Goal: Task Accomplishment & Management: Manage account settings

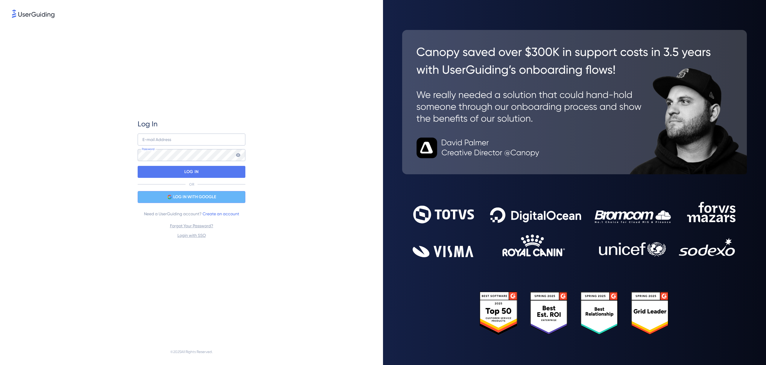
click at [177, 192] on div "LOG IN WITH GOOGLE" at bounding box center [192, 197] width 108 height 12
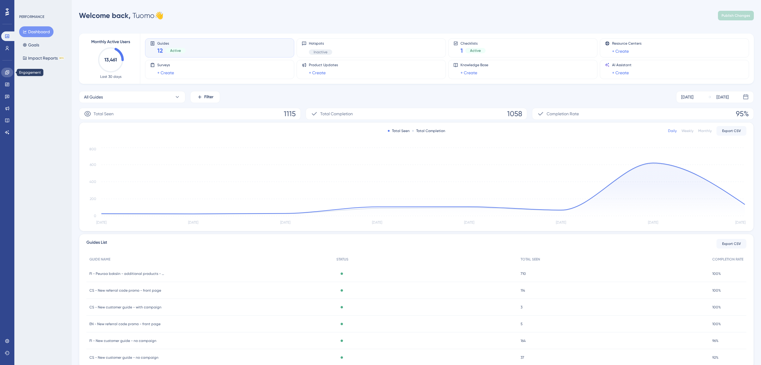
click at [8, 73] on icon at bounding box center [7, 72] width 4 height 4
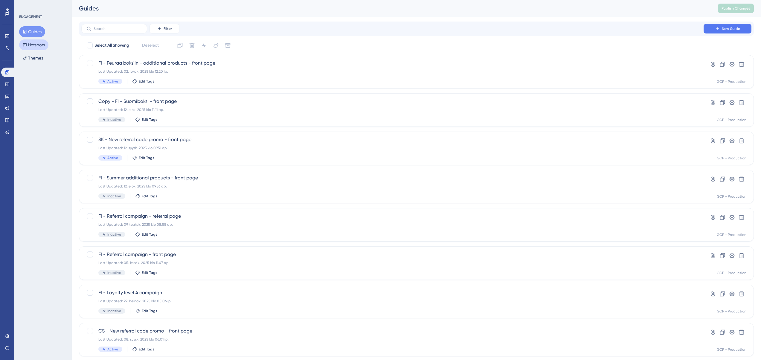
click at [41, 45] on button "Hotspots" at bounding box center [33, 44] width 29 height 11
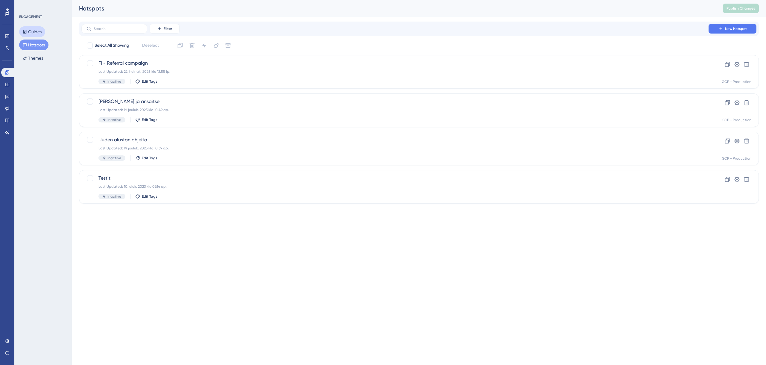
click at [27, 27] on button "Guides" at bounding box center [32, 31] width 26 height 11
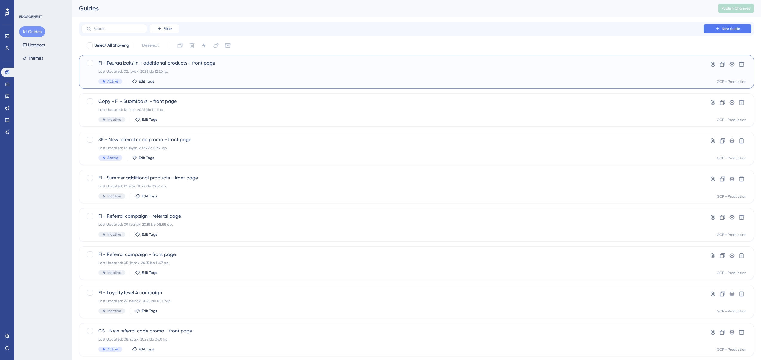
click at [269, 63] on span "FI - Peuraa boksiin - additional products - front page" at bounding box center [392, 63] width 588 height 7
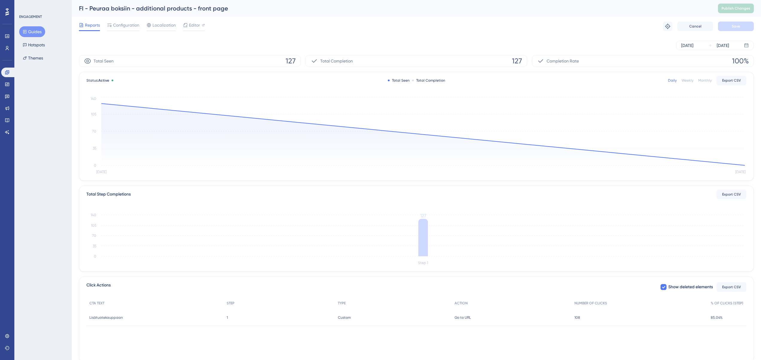
click at [25, 32] on icon at bounding box center [25, 32] width 4 height 4
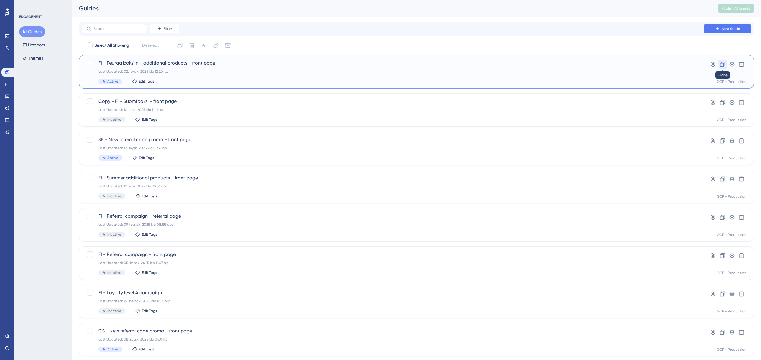
click at [723, 65] on icon at bounding box center [723, 64] width 6 height 6
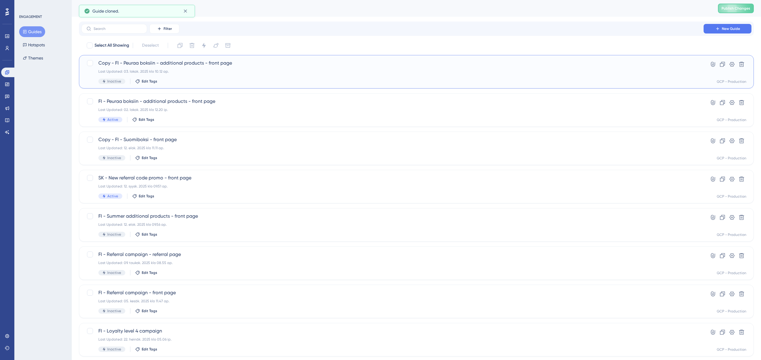
click at [258, 64] on span "Copy - FI - Peuraa boksiin - additional products - front page" at bounding box center [392, 63] width 588 height 7
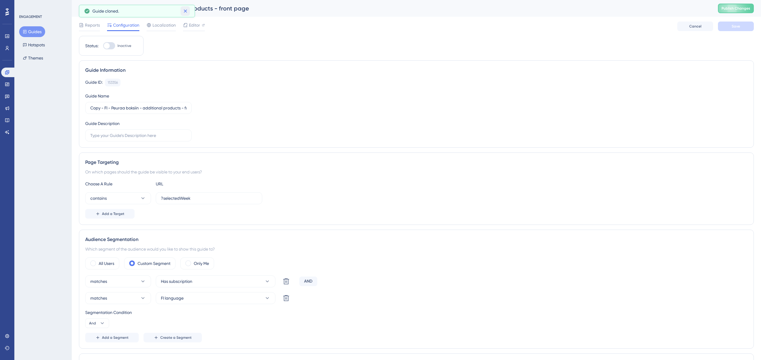
click at [185, 10] on icon at bounding box center [185, 11] width 6 height 6
drag, startPoint x: 104, startPoint y: 107, endPoint x: 47, endPoint y: 107, distance: 57.4
drag, startPoint x: 125, startPoint y: 108, endPoint x: 99, endPoint y: 110, distance: 25.8
click at [99, 110] on input "FI - Peuraa boksiin - additional products - front page" at bounding box center [138, 108] width 96 height 7
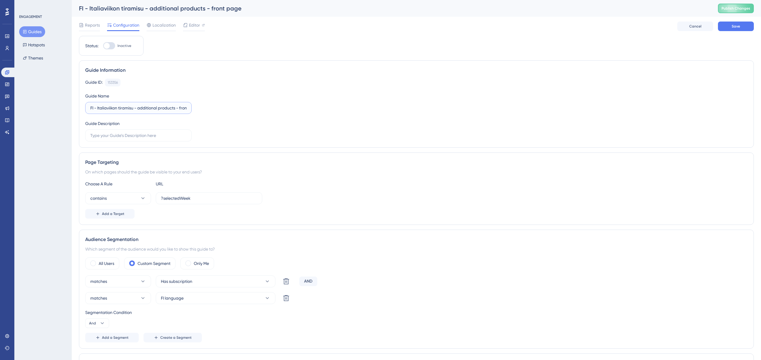
scroll to position [0, 15]
drag, startPoint x: 173, startPoint y: 111, endPoint x: 203, endPoint y: 112, distance: 29.9
click at [208, 110] on div "Guide ID: 153356 Copy Guide Name FI - Italiaviikon tiramisu - additional produc…" at bounding box center [416, 110] width 663 height 63
click at [182, 112] on label "FI - Italiaviikon tiramisu - additional products - front page" at bounding box center [138, 108] width 107 height 12
click at [182, 111] on input "FI - Italiaviikon tiramisu - additional products - front page" at bounding box center [138, 108] width 96 height 7
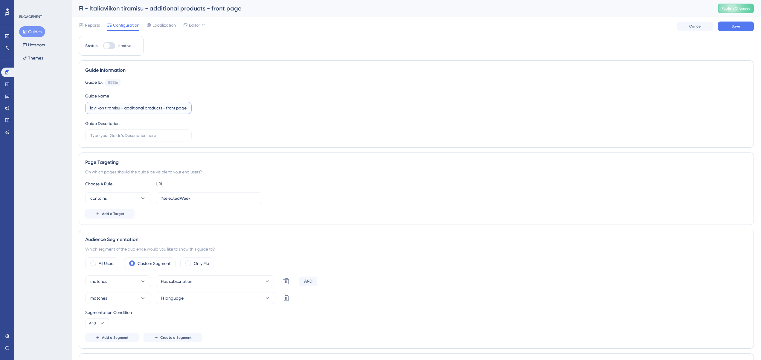
scroll to position [0, 0]
click at [180, 106] on input "FI - Italiaviikon tiramisu - additional products - front page" at bounding box center [138, 108] width 96 height 7
drag, startPoint x: 181, startPoint y: 109, endPoint x: 216, endPoint y: 107, distance: 35.4
click at [216, 107] on div "Guide ID: 153356 Copy Guide Name FI - Italiaviikon tiramisu - additional produc…" at bounding box center [416, 110] width 663 height 63
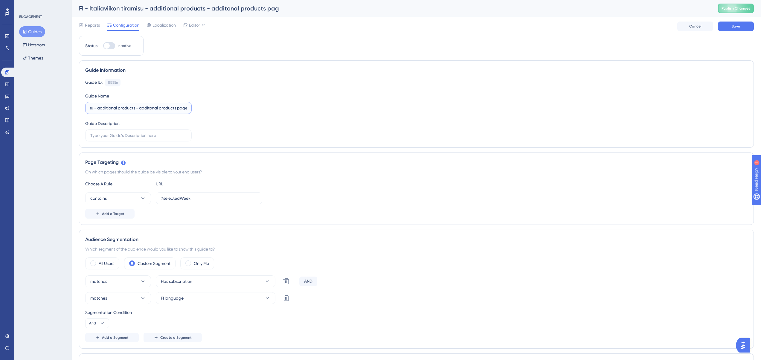
scroll to position [0, 42]
type input "FI - Italiaviikon tiramisu - additional products - additonal products page"
click at [230, 111] on div "Guide ID: 153356 Copy Guide Name FI - Italiaviikon tiramisu - additional produc…" at bounding box center [416, 110] width 663 height 63
click at [742, 24] on button "Save" at bounding box center [736, 27] width 36 height 10
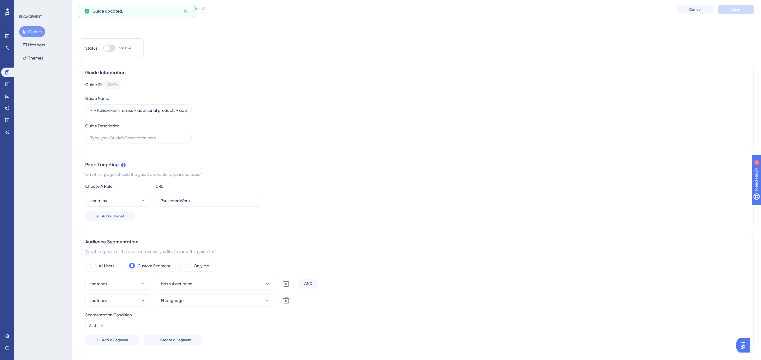
scroll to position [30, 0]
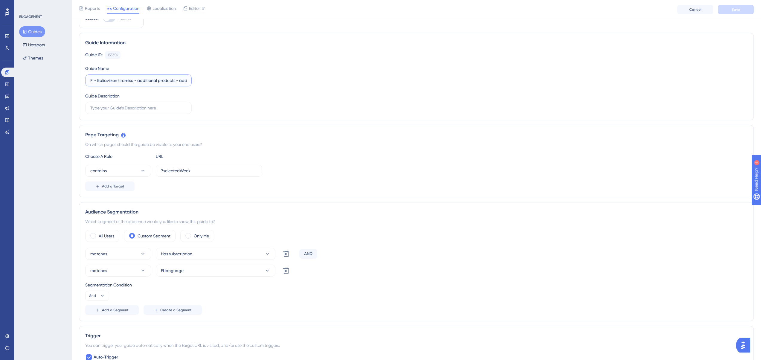
click at [101, 80] on input "FI - Italiaviikon tiramisu - additional products - additonal products page" at bounding box center [138, 80] width 96 height 7
click at [103, 108] on input "text" at bounding box center [138, 108] width 96 height 7
paste input "FI - Italiaviikon tiramisu - additional products - additonal products page"
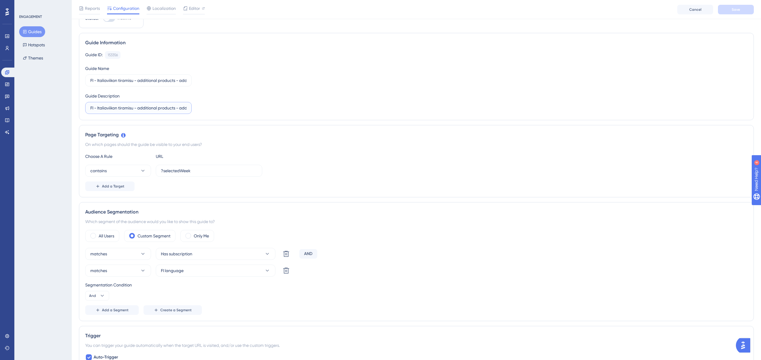
scroll to position [0, 42]
type input "FI - Italiaviikon tiramisu - additional products - additonal products page"
drag, startPoint x: 136, startPoint y: 81, endPoint x: 334, endPoint y: 82, distance: 198.7
click at [325, 83] on div "Guide ID: 153356 Copy Guide Name FI - Italiaviikon tiramisu - additional produc…" at bounding box center [416, 82] width 663 height 63
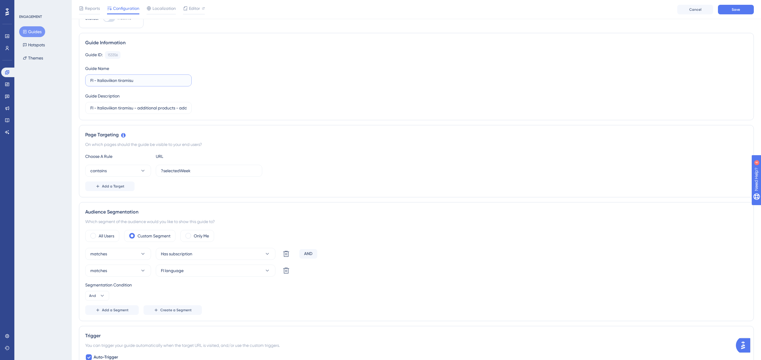
scroll to position [0, 0]
type input "FI - Italiaviikon tiramisu"
click at [322, 92] on div "Guide ID: 153356 Copy Guide Name FI - Italiaviikon tiramisu Guide Description F…" at bounding box center [416, 82] width 663 height 63
click at [737, 12] on button "Save" at bounding box center [736, 10] width 36 height 10
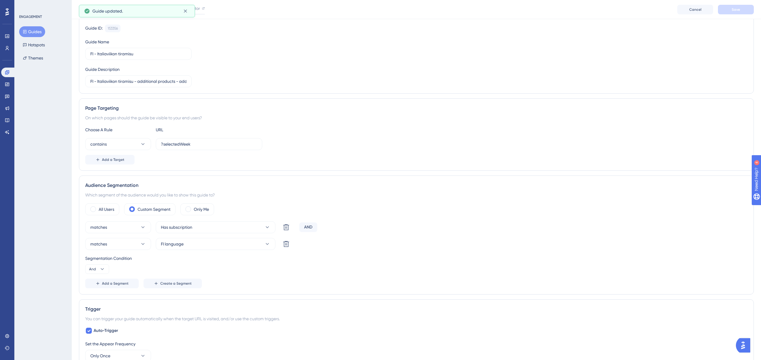
scroll to position [90, 0]
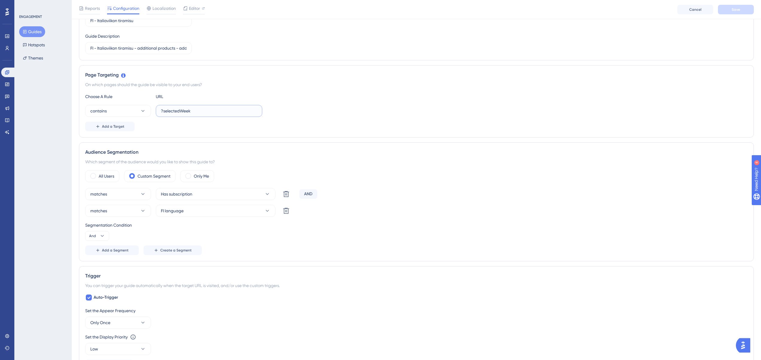
click at [182, 109] on input "?selectedWeek" at bounding box center [209, 111] width 96 height 7
drag, startPoint x: 182, startPoint y: 109, endPoint x: 194, endPoint y: 109, distance: 11.4
click at [182, 109] on input "?selectedWeek" at bounding box center [209, 111] width 96 height 7
paste input "additional-products?selectedWeek=2025-W44"
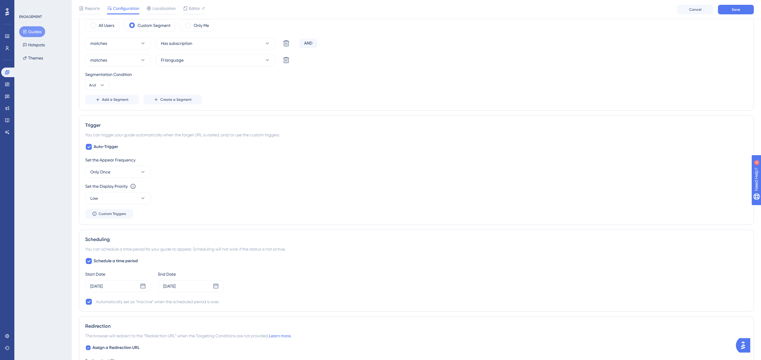
scroll to position [269, 0]
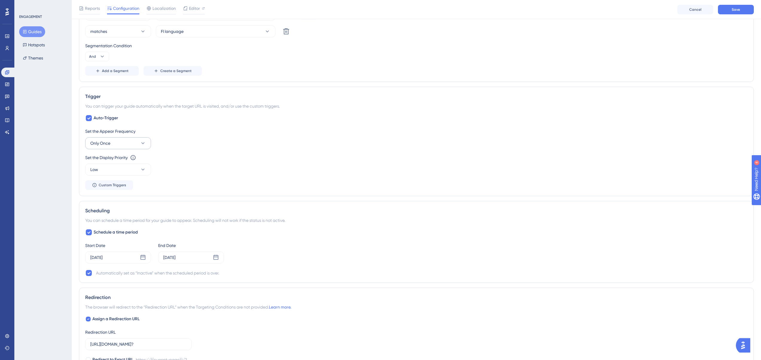
type input "additional-products?selectedWeek=2025-W44"
click at [142, 144] on icon at bounding box center [143, 143] width 3 height 2
click at [117, 185] on span "Once in 1 day" at bounding box center [106, 185] width 24 height 7
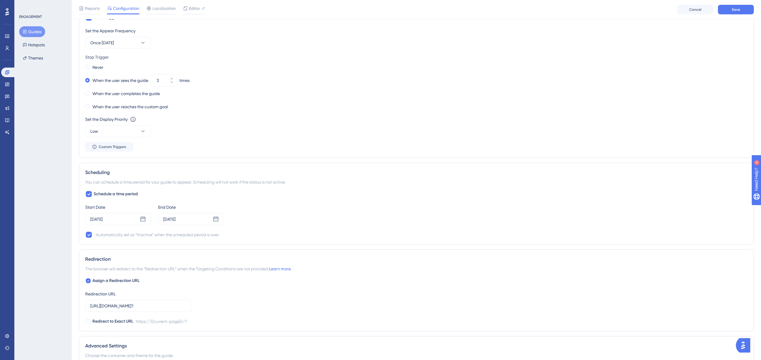
scroll to position [389, 0]
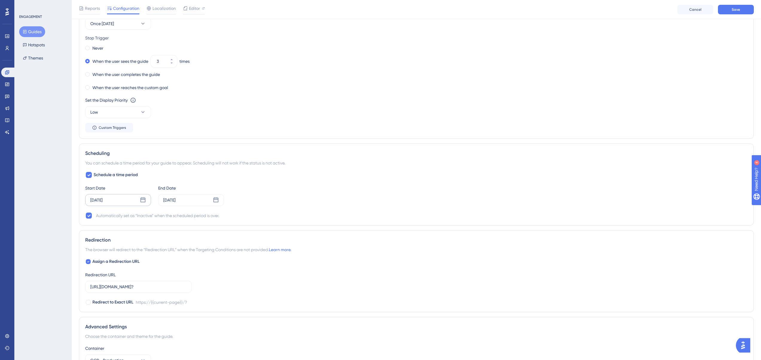
click at [142, 200] on icon at bounding box center [143, 200] width 6 height 6
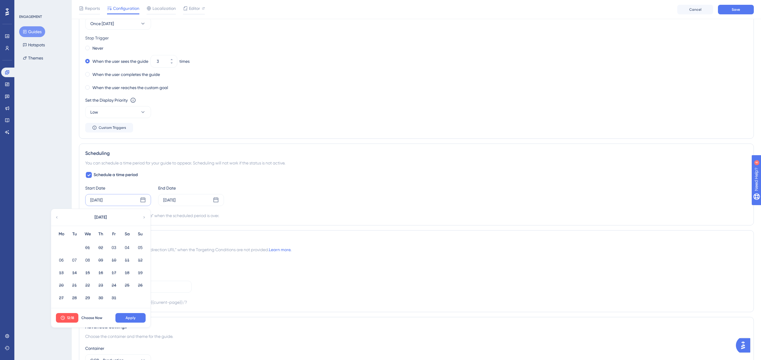
click at [258, 188] on div "Start Date Oct 02 2025 October 2025 Mo Tu We Th Fr Sa Su 01 02 03 04 05 06 07 0…" at bounding box center [416, 196] width 663 height 22
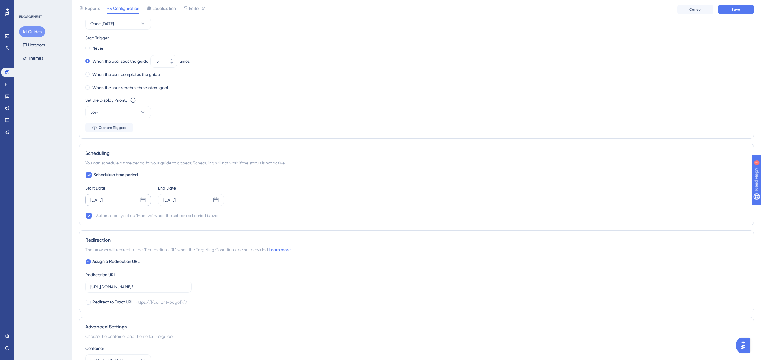
click at [142, 200] on icon at bounding box center [143, 199] width 5 height 5
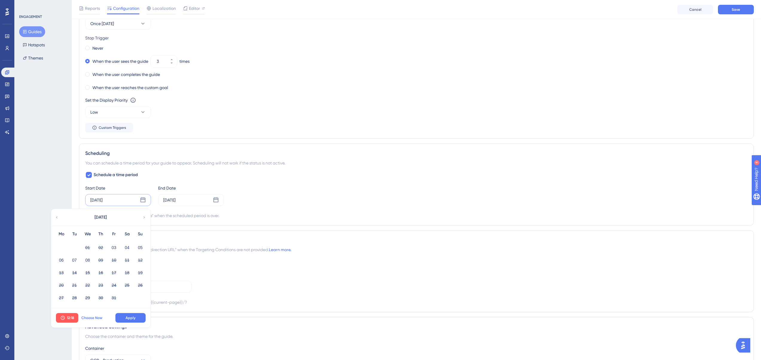
click at [93, 319] on span "Choose Now" at bounding box center [91, 318] width 21 height 5
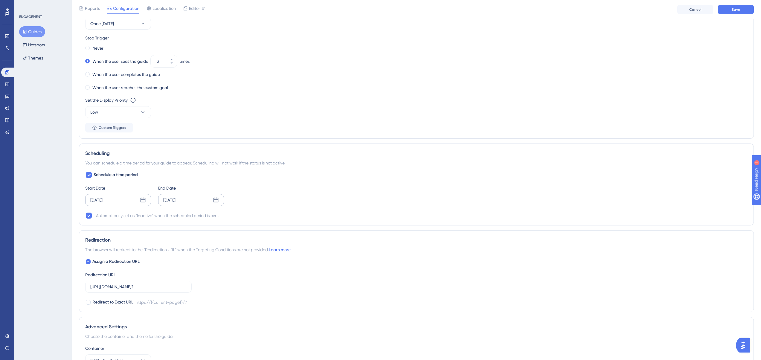
click at [218, 200] on icon at bounding box center [216, 200] width 6 height 6
click at [160, 286] on button "22" at bounding box center [161, 285] width 10 height 10
click at [206, 318] on span "Apply" at bounding box center [204, 318] width 10 height 5
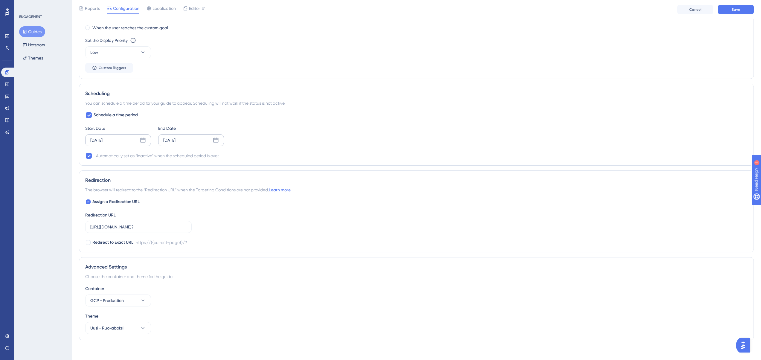
scroll to position [453, 0]
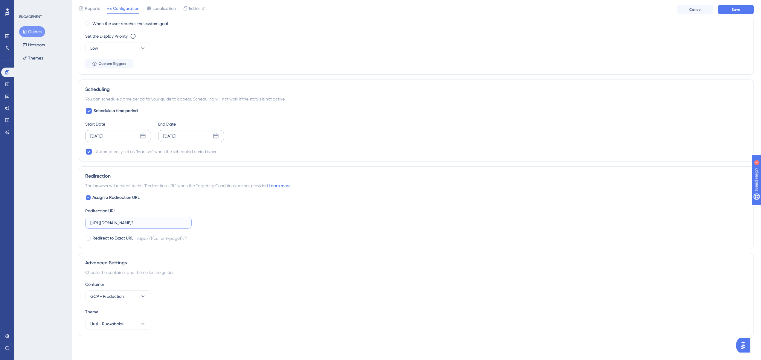
click at [137, 221] on input "https://members.ruokaboksi.fi/?" at bounding box center [138, 223] width 96 height 7
paste input "additional-products"
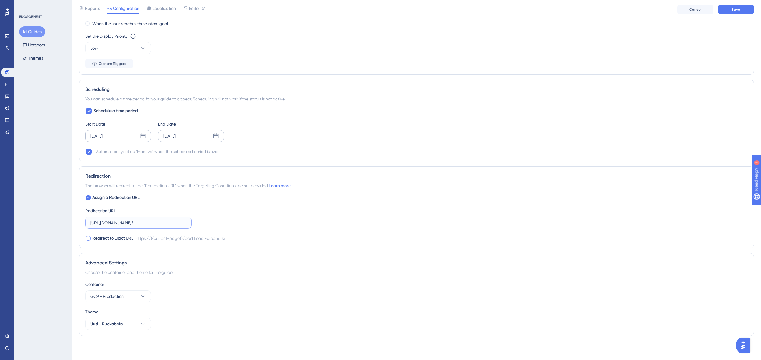
type input "https://members.ruokaboksi.fi/additional-products?"
click at [89, 238] on div at bounding box center [88, 238] width 5 height 5
click at [89, 238] on icon at bounding box center [88, 238] width 2 height 1
checkbox input "false"
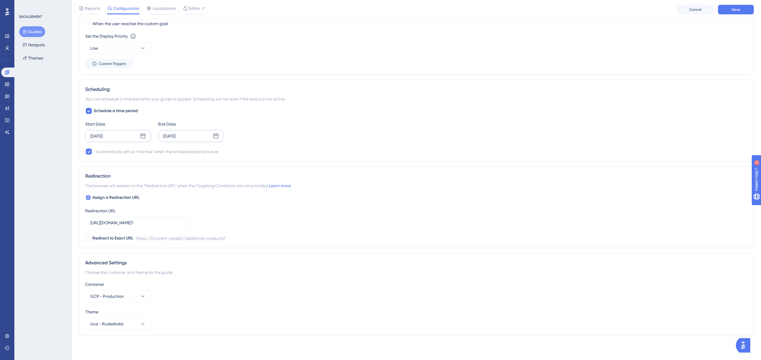
click at [89, 197] on icon at bounding box center [88, 197] width 2 height 5
checkbox input "false"
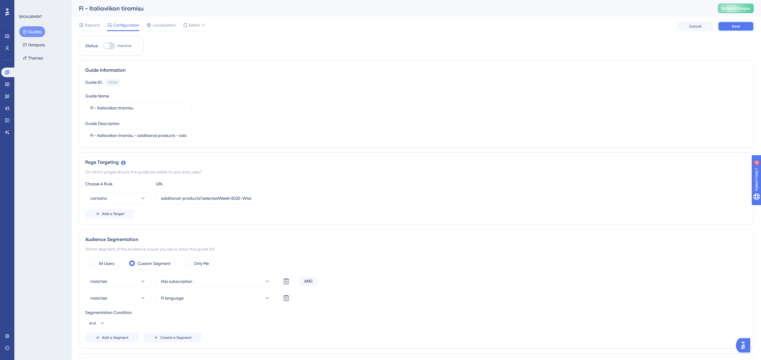
click at [737, 24] on button "Save" at bounding box center [736, 27] width 36 height 10
click at [195, 25] on span "Editor" at bounding box center [194, 25] width 11 height 7
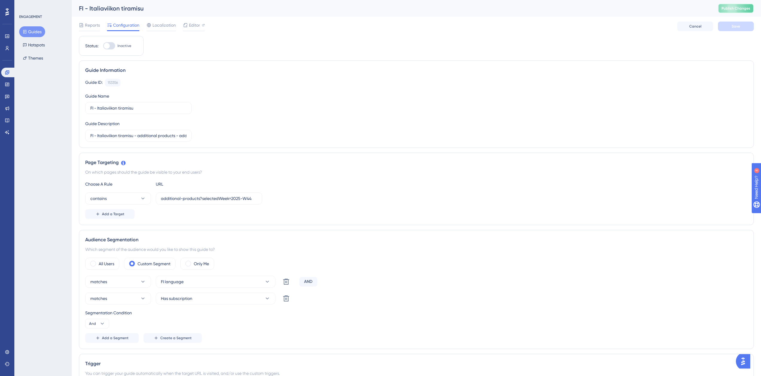
click at [743, 10] on span "Publish Changes" at bounding box center [736, 8] width 29 height 5
